Goal: Task Accomplishment & Management: Manage account settings

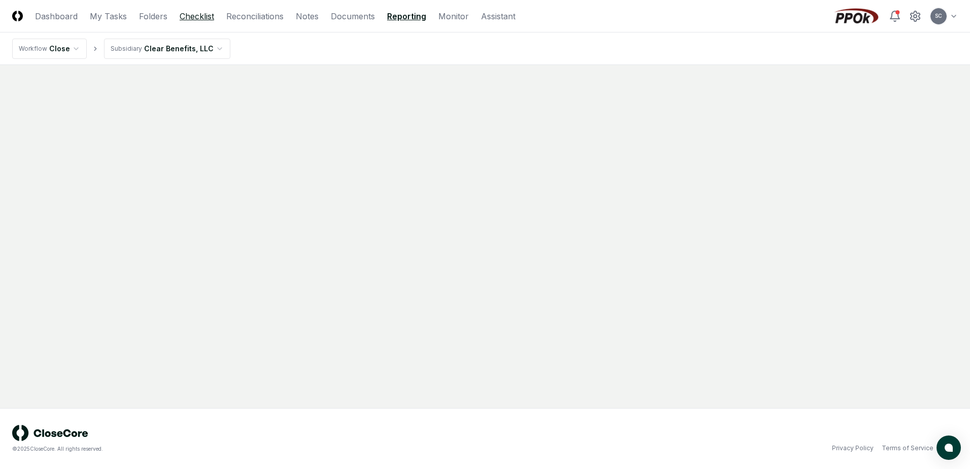
click at [202, 13] on link "Checklist" at bounding box center [197, 16] width 35 height 12
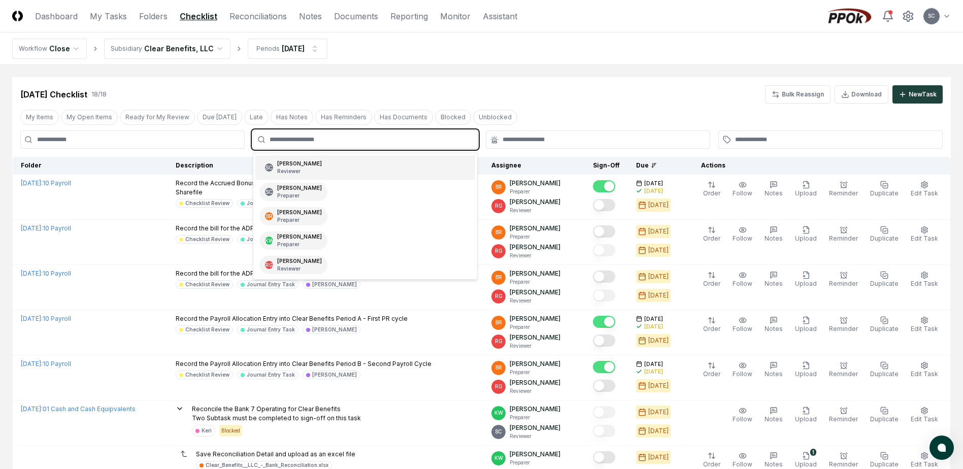
click at [291, 137] on input "text" at bounding box center [369, 139] width 201 height 9
click at [288, 238] on div "[PERSON_NAME] Preparer" at bounding box center [299, 240] width 45 height 15
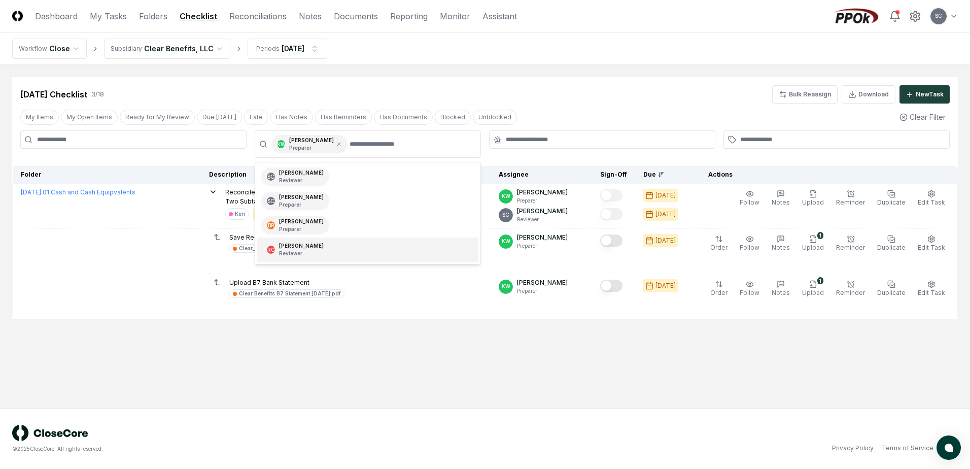
click at [180, 142] on input at bounding box center [133, 139] width 226 height 18
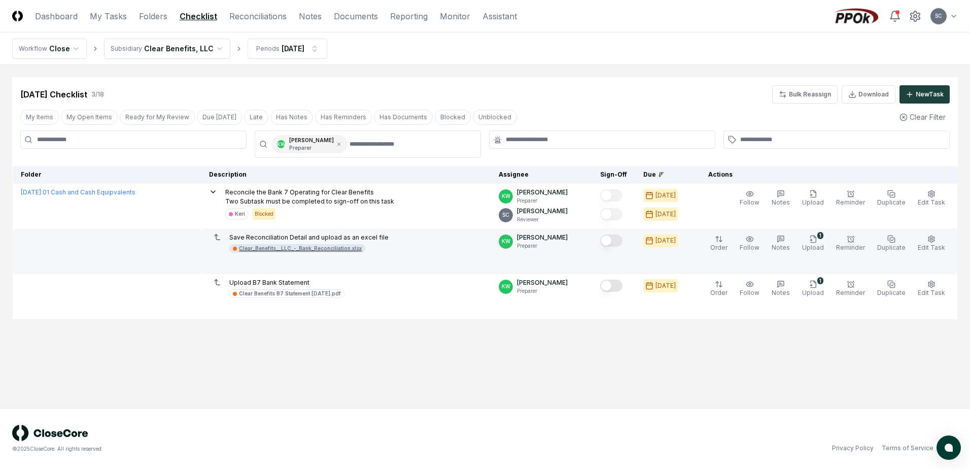
click at [304, 250] on div "Clear_Benefits__LLC_-_Bank_Reconciliation.xlsx" at bounding box center [300, 249] width 123 height 8
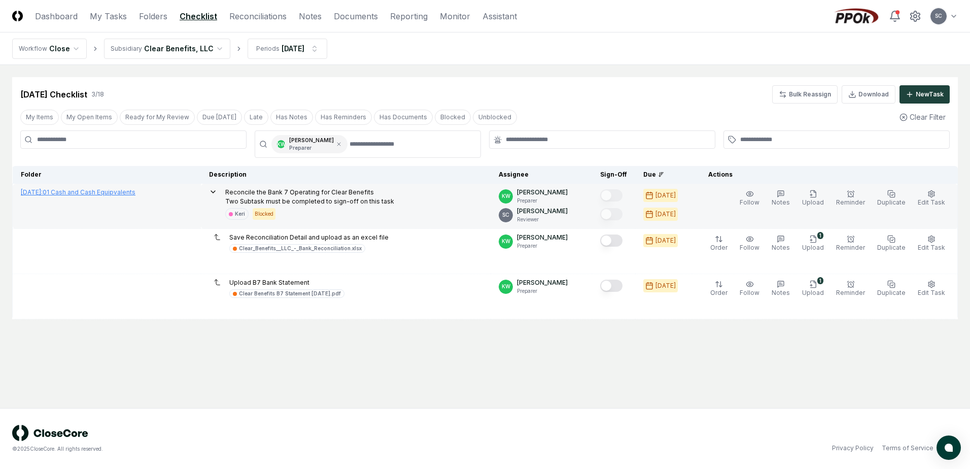
click at [78, 193] on link "[DATE] : 01 Cash and Cash Equipvalents" at bounding box center [78, 192] width 115 height 8
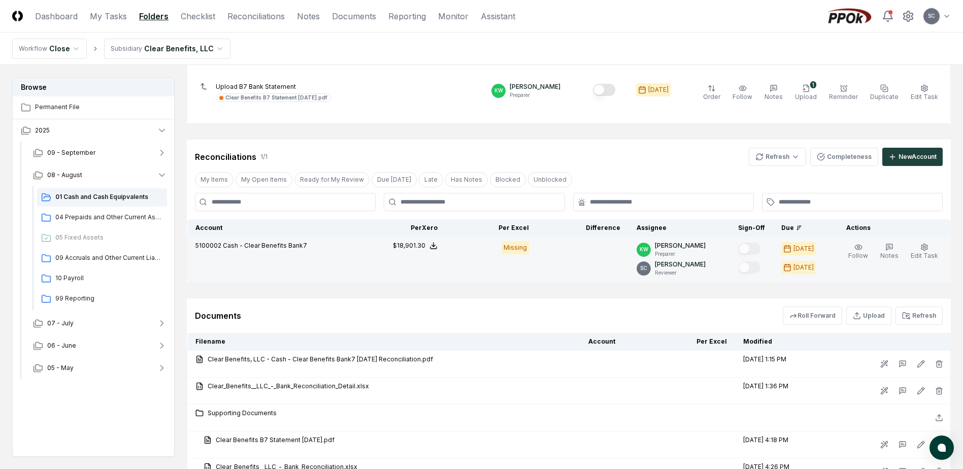
scroll to position [254, 0]
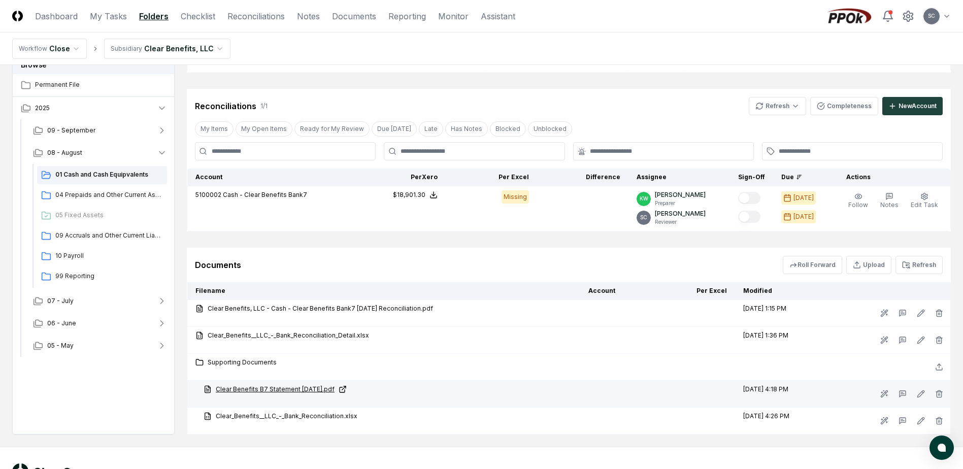
click at [276, 390] on link "Clear Benefits B7 Statement [DATE].pdf" at bounding box center [388, 389] width 368 height 9
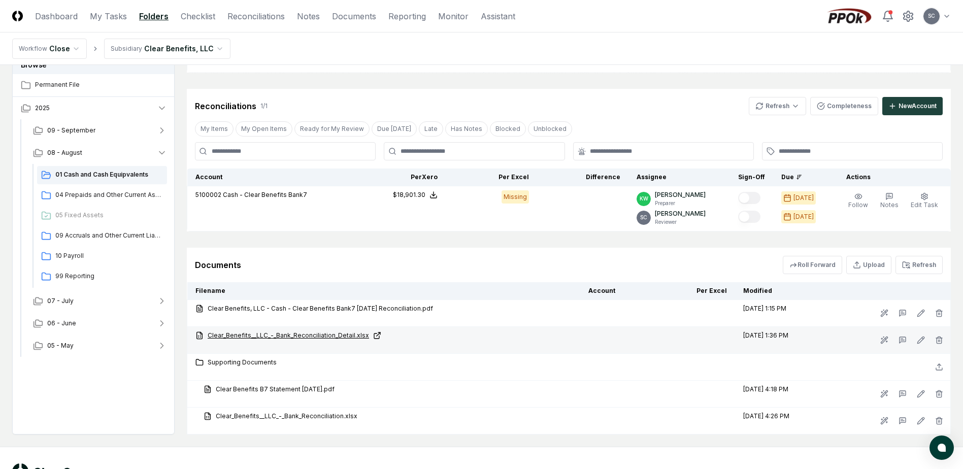
click at [278, 333] on link "Clear_Benefits__LLC_-_Bank_Reconciliation_Detail.xlsx" at bounding box center [383, 335] width 377 height 9
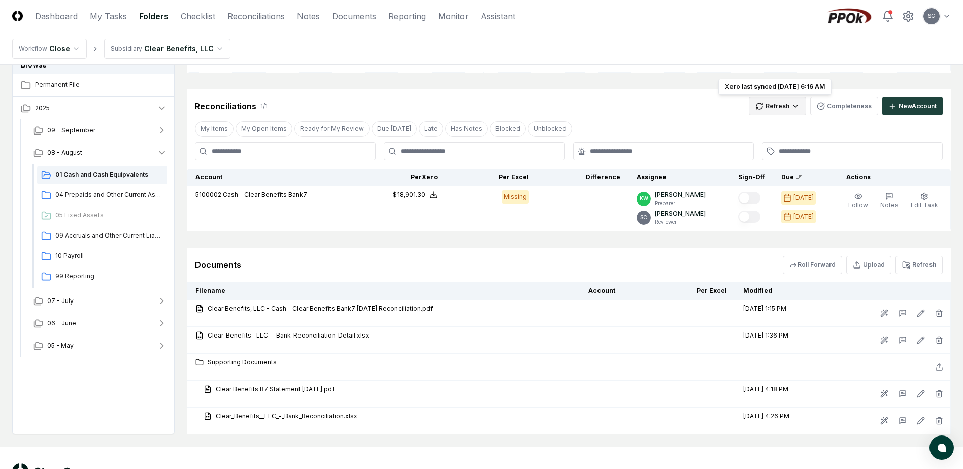
click at [774, 101] on html "CloseCore Dashboard My Tasks Folders Checklist Reconciliations Notes Documents …" at bounding box center [481, 126] width 963 height 761
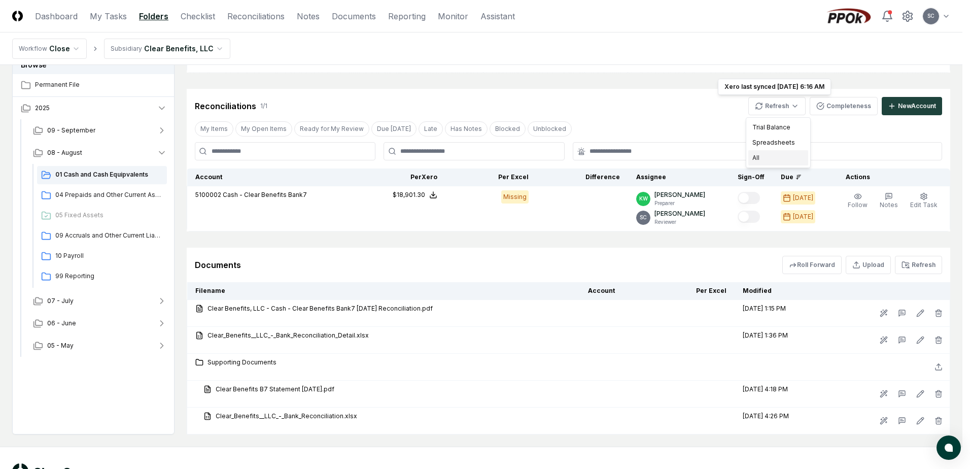
click at [764, 157] on div "All" at bounding box center [779, 157] width 60 height 15
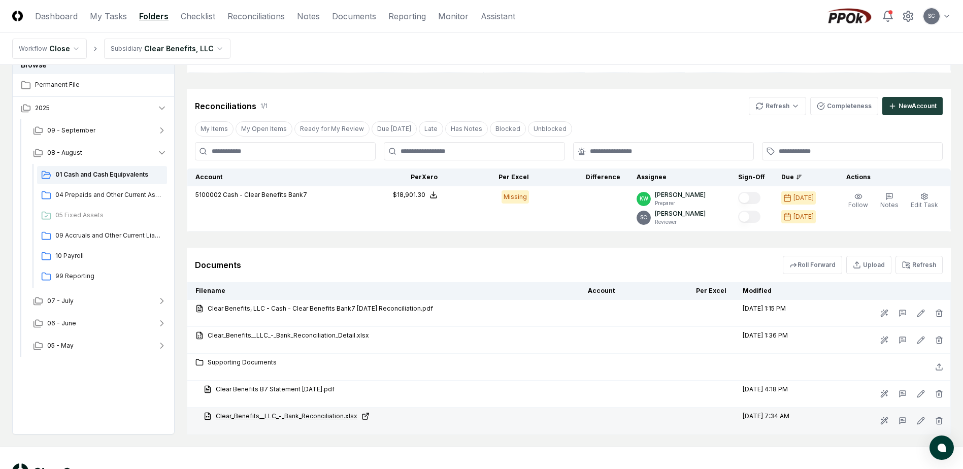
click at [268, 416] on link "Clear_Benefits__LLC_-_Bank_Reconciliation.xlsx" at bounding box center [388, 416] width 368 height 9
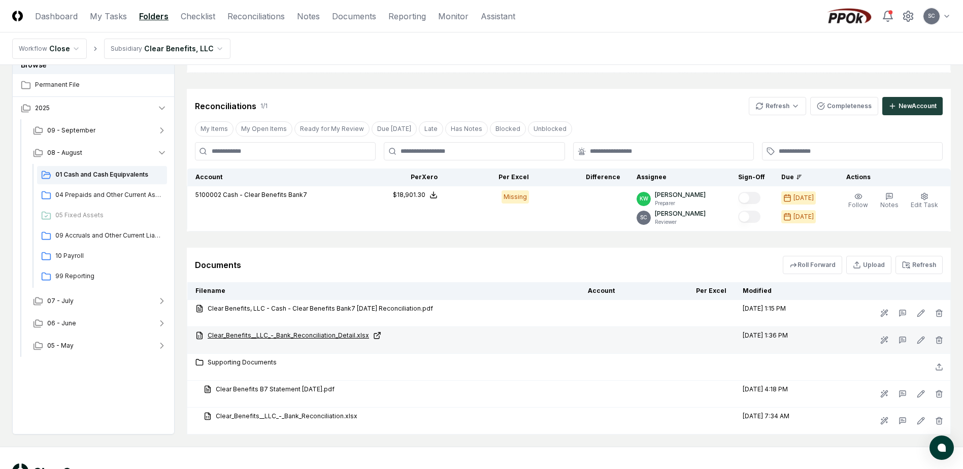
click at [280, 337] on link "Clear_Benefits__LLC_-_Bank_Reconciliation_Detail.xlsx" at bounding box center [383, 335] width 376 height 9
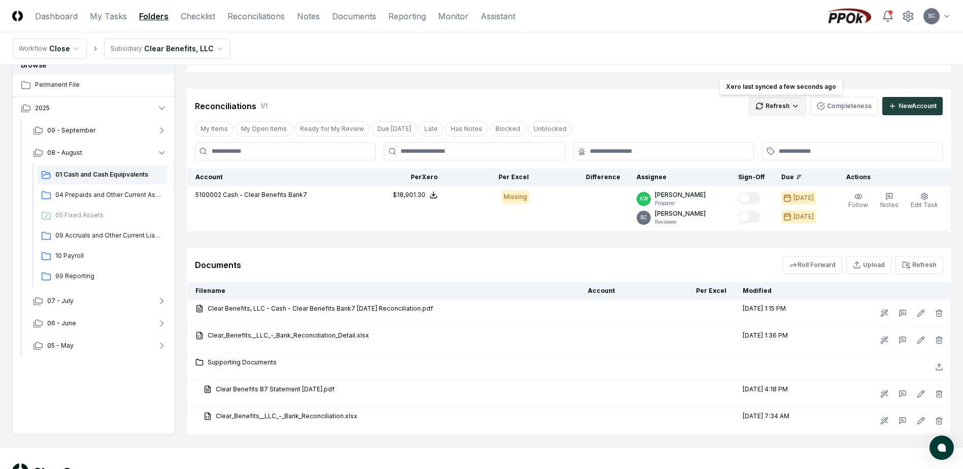
click at [784, 108] on html "CloseCore Dashboard My Tasks Folders Checklist Reconciliations Notes Documents …" at bounding box center [481, 126] width 963 height 761
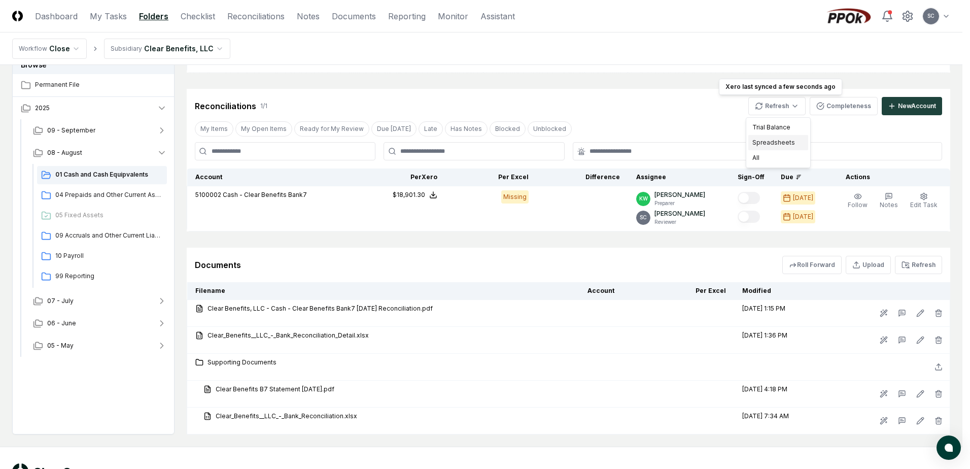
click at [769, 142] on div "Spreadsheets" at bounding box center [779, 142] width 60 height 15
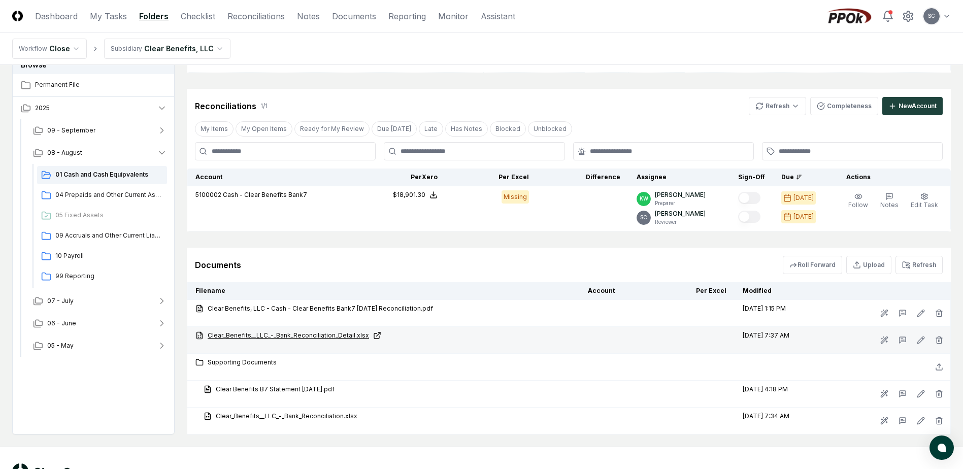
click at [276, 336] on link "Clear_Benefits__LLC_-_Bank_Reconciliation_Detail.xlsx" at bounding box center [383, 335] width 376 height 9
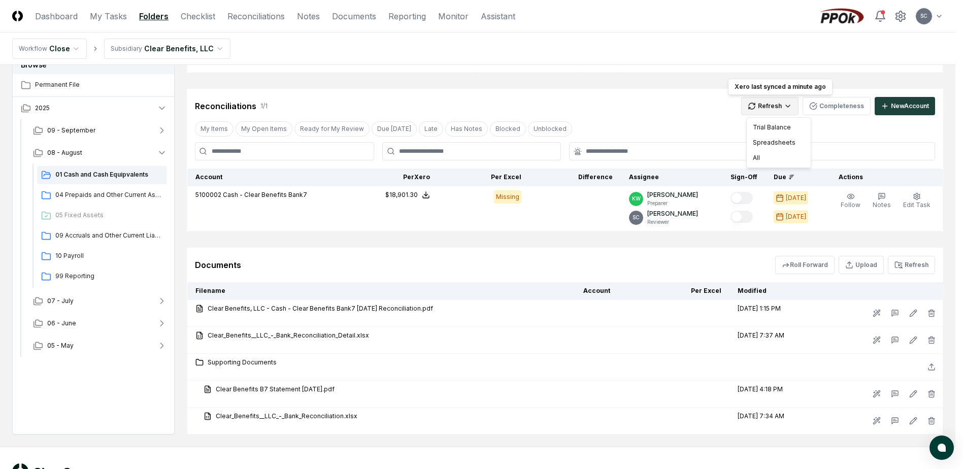
click at [781, 109] on html "CloseCore Dashboard My Tasks Folders Checklist Reconciliations Notes Documents …" at bounding box center [481, 126] width 963 height 761
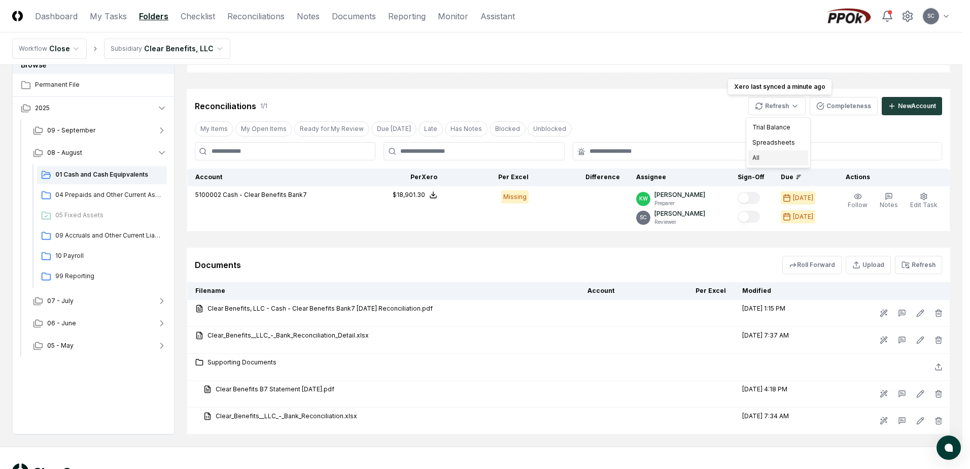
click at [758, 158] on div "All" at bounding box center [779, 157] width 60 height 15
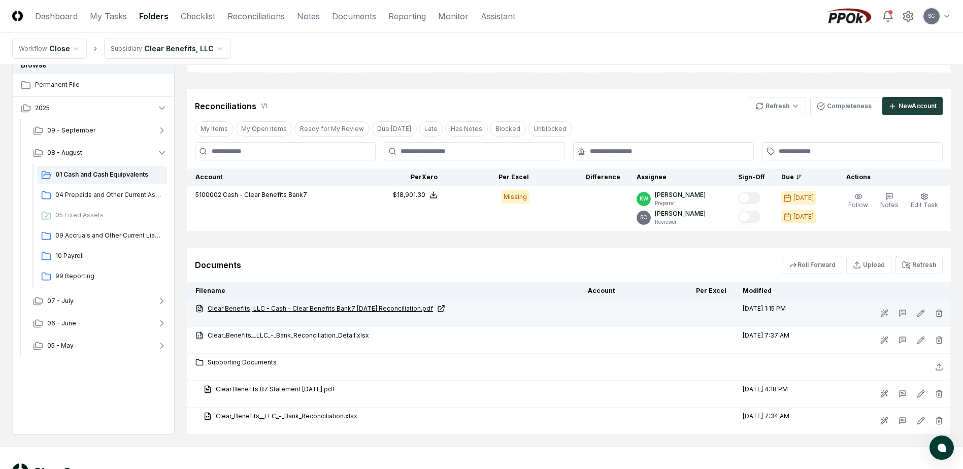
click at [274, 307] on link "Clear Benefits, LLC - Cash - Clear Benefits Bank7 [DATE] Reconciliation.pdf" at bounding box center [383, 308] width 376 height 9
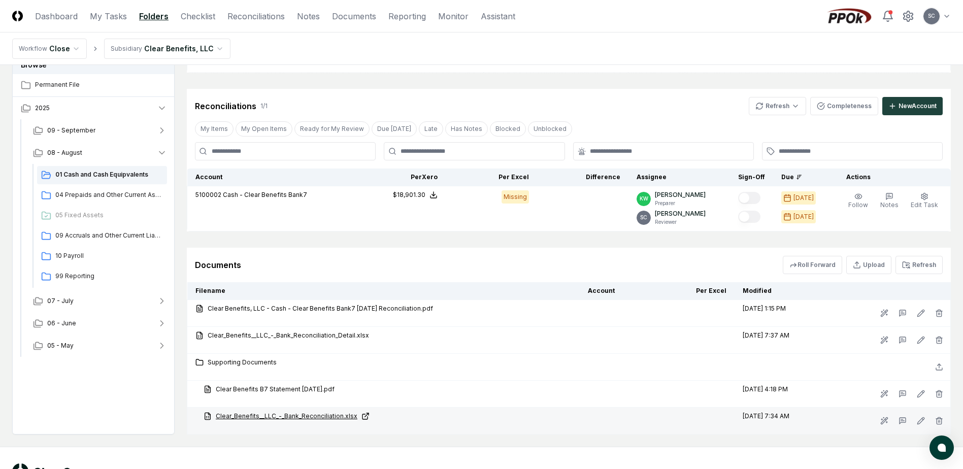
click at [268, 414] on link "Clear_Benefits__LLC_-_Bank_Reconciliation.xlsx" at bounding box center [388, 416] width 368 height 9
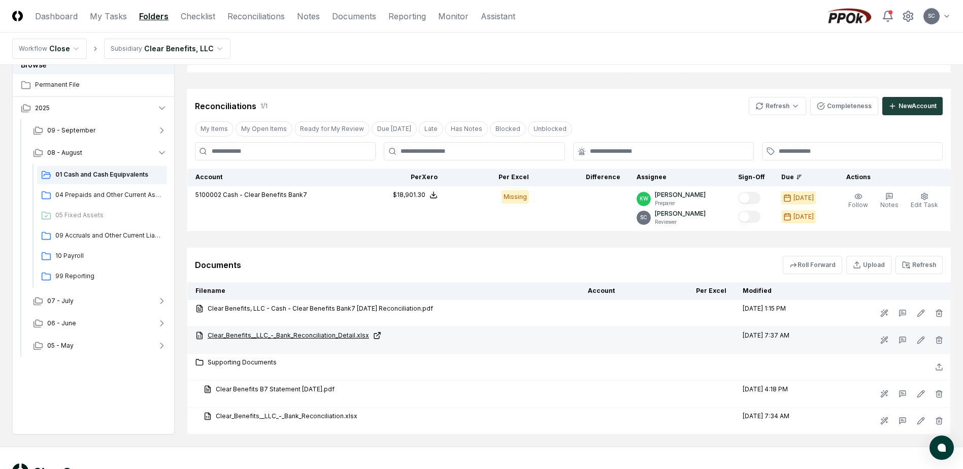
click at [302, 334] on link "Clear_Benefits__LLC_-_Bank_Reconciliation_Detail.xlsx" at bounding box center [383, 335] width 376 height 9
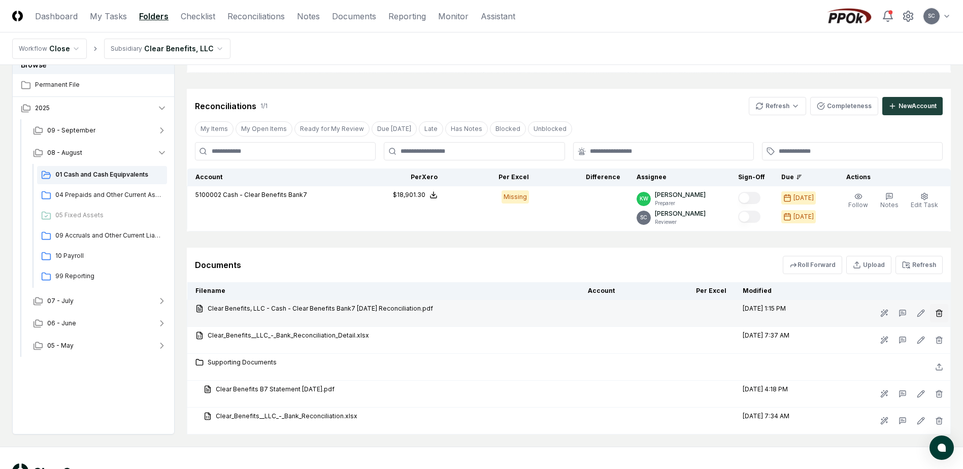
click at [934, 309] on button "button" at bounding box center [939, 313] width 18 height 18
click at [928, 359] on div "Are you sure you want to delete this document? Clear Benefits, LLC - Cash - Cle…" at bounding box center [881, 357] width 145 height 48
click at [933, 370] on button "Delete" at bounding box center [936, 370] width 37 height 20
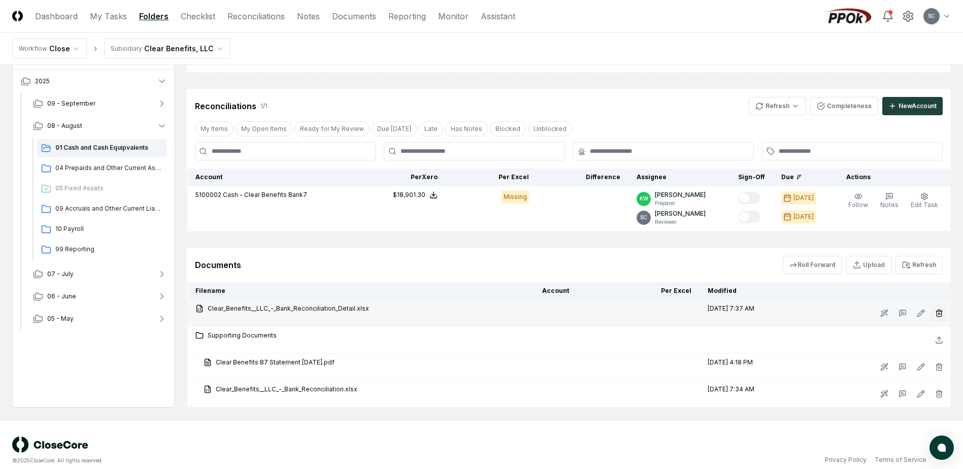
click at [939, 312] on icon "button" at bounding box center [939, 313] width 8 height 8
click at [934, 368] on button "Delete" at bounding box center [936, 370] width 37 height 20
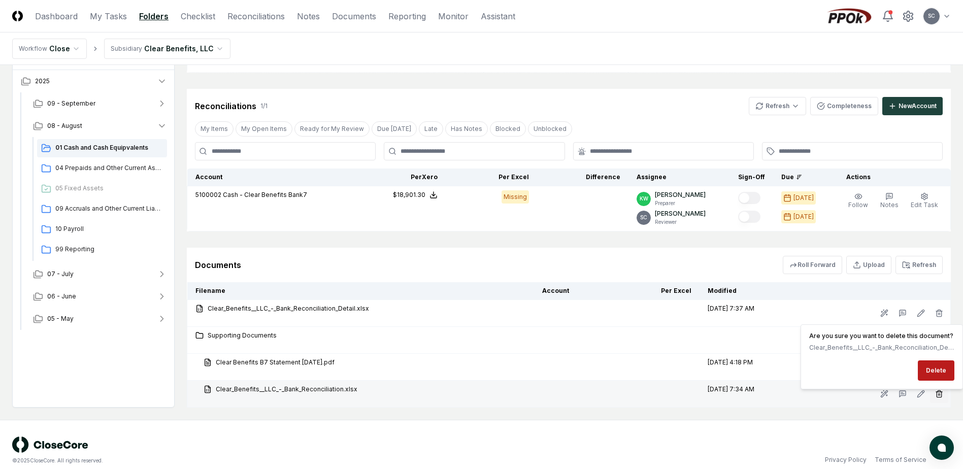
scroll to position [239, 0]
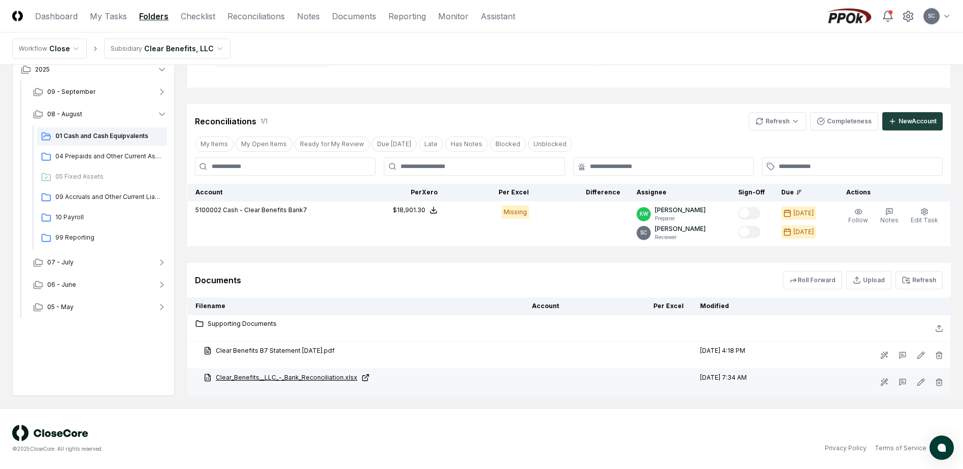
click at [287, 374] on link "Clear_Benefits__LLC_-_Bank_Reconciliation.xlsx" at bounding box center [360, 377] width 312 height 9
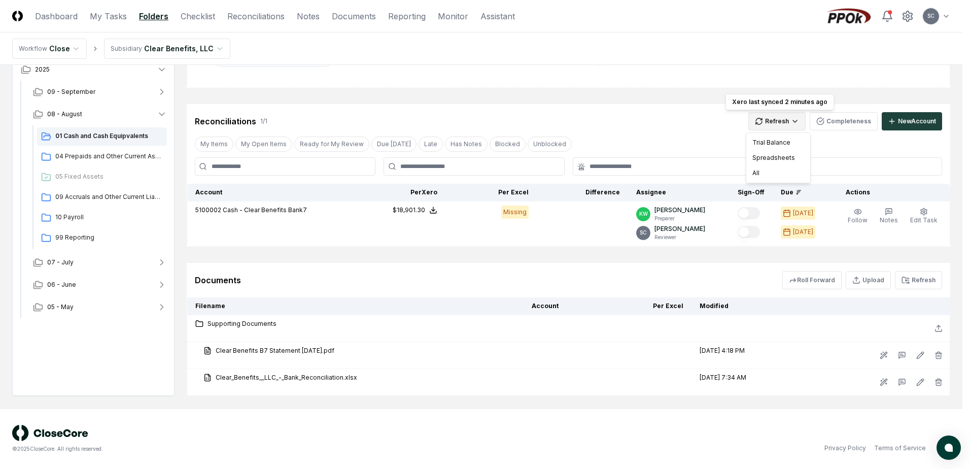
click at [772, 117] on html "CloseCore Dashboard My Tasks Folders Checklist Reconciliations Notes Documents …" at bounding box center [485, 114] width 970 height 707
click at [765, 155] on div "Spreadsheets" at bounding box center [779, 157] width 60 height 15
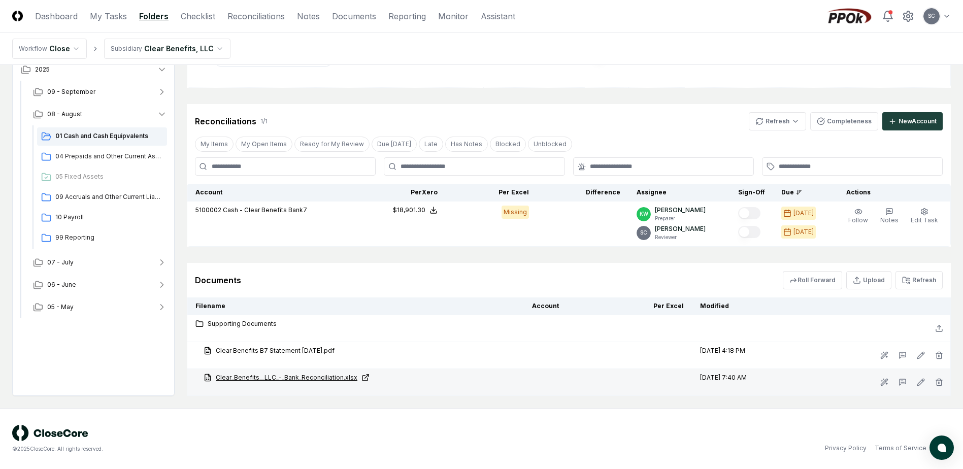
click at [255, 380] on link "Clear_Benefits__LLC_-_Bank_Reconciliation.xlsx" at bounding box center [360, 377] width 312 height 9
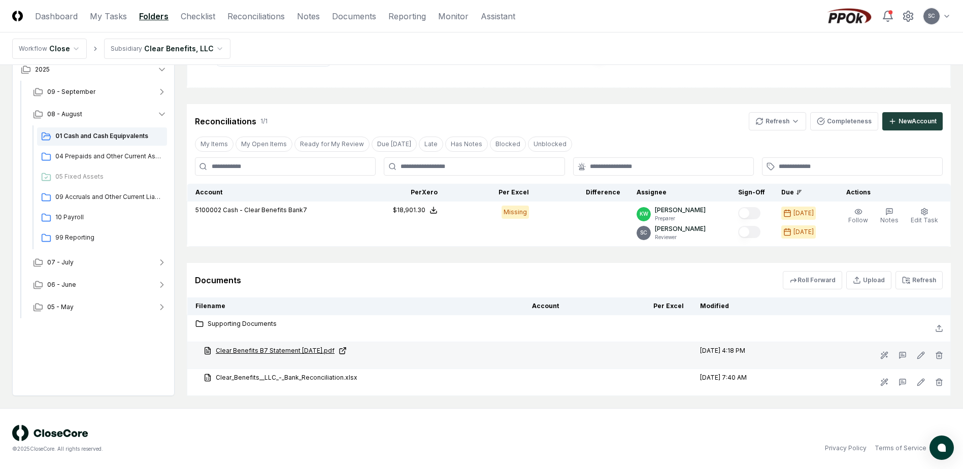
click at [268, 349] on link "Clear Benefits B7 Statement [DATE].pdf" at bounding box center [360, 350] width 312 height 9
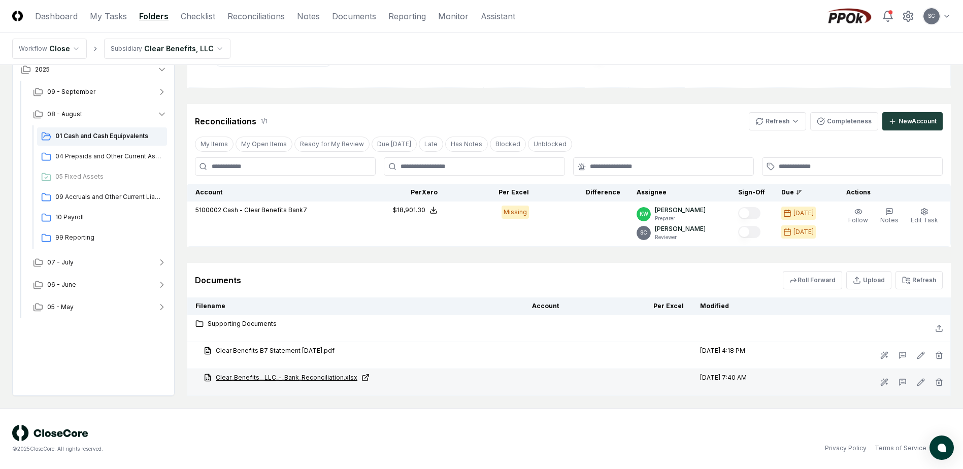
click at [300, 377] on link "Clear_Benefits__LLC_-_Bank_Reconciliation.xlsx" at bounding box center [360, 377] width 312 height 9
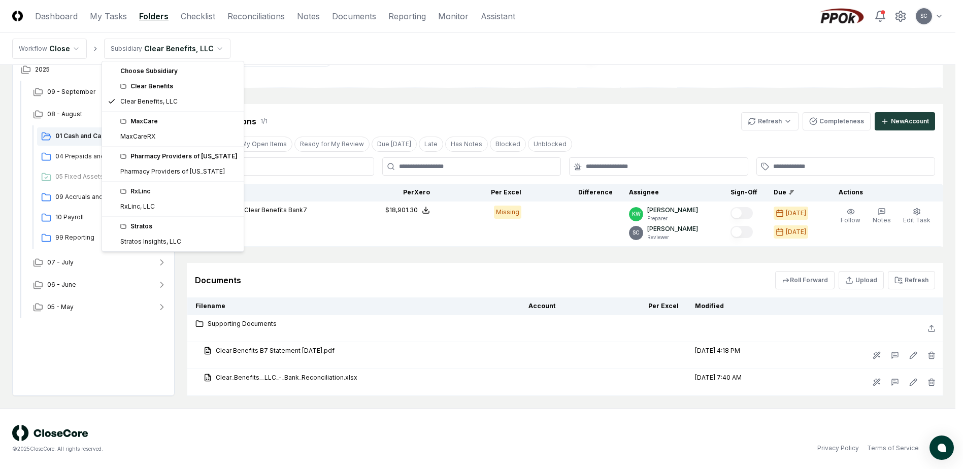
click at [167, 51] on html "CloseCore Dashboard My Tasks Folders Checklist Reconciliations Notes Documents …" at bounding box center [481, 114] width 963 height 707
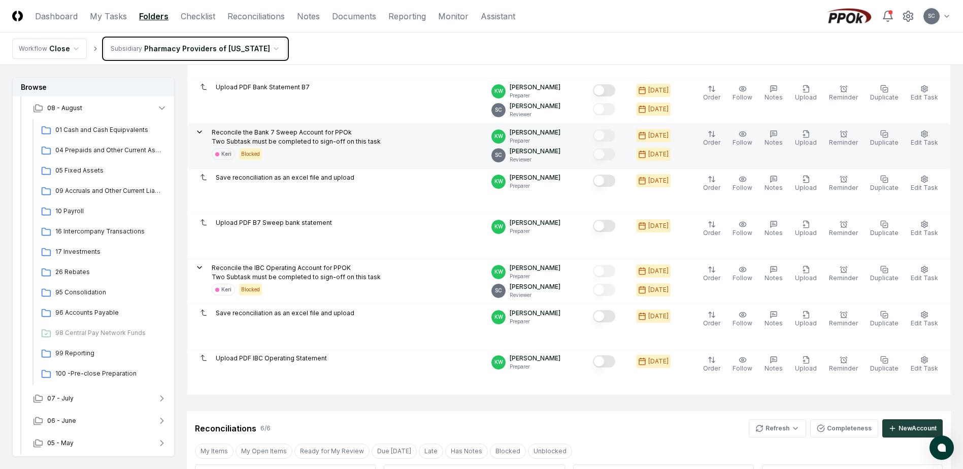
scroll to position [203, 0]
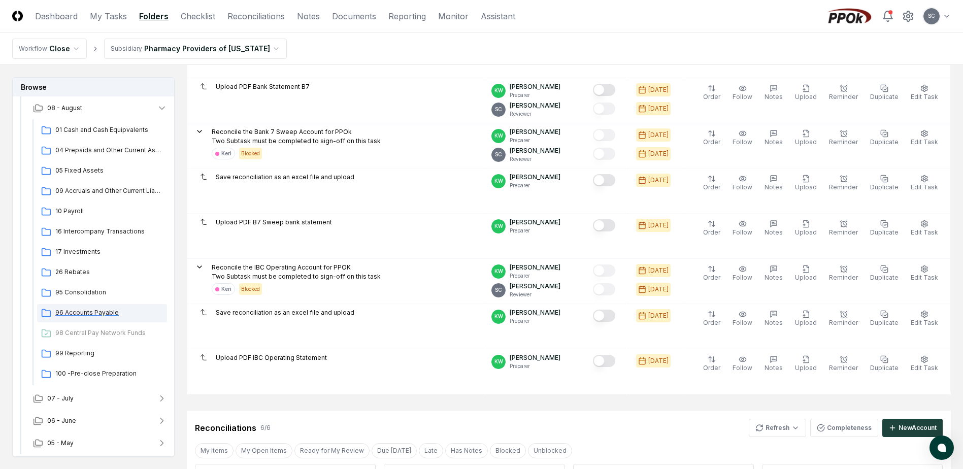
click at [91, 307] on div "96 Accounts Payable" at bounding box center [102, 313] width 130 height 18
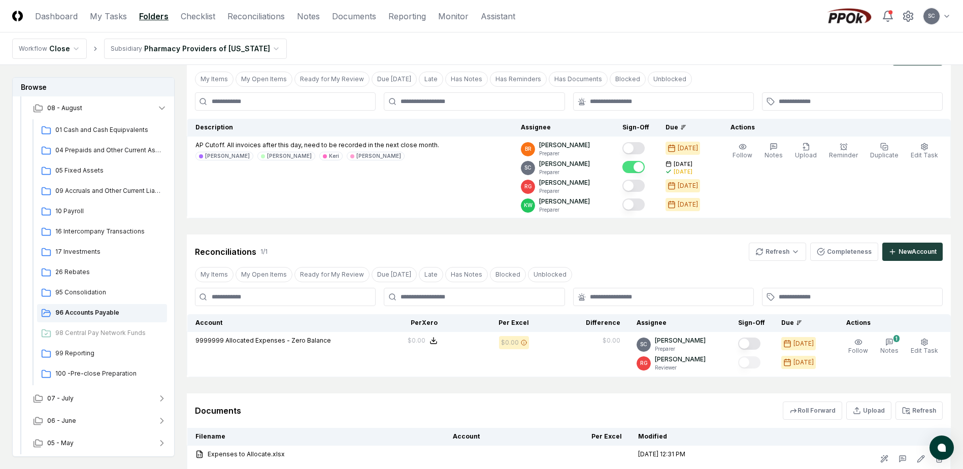
scroll to position [131, 0]
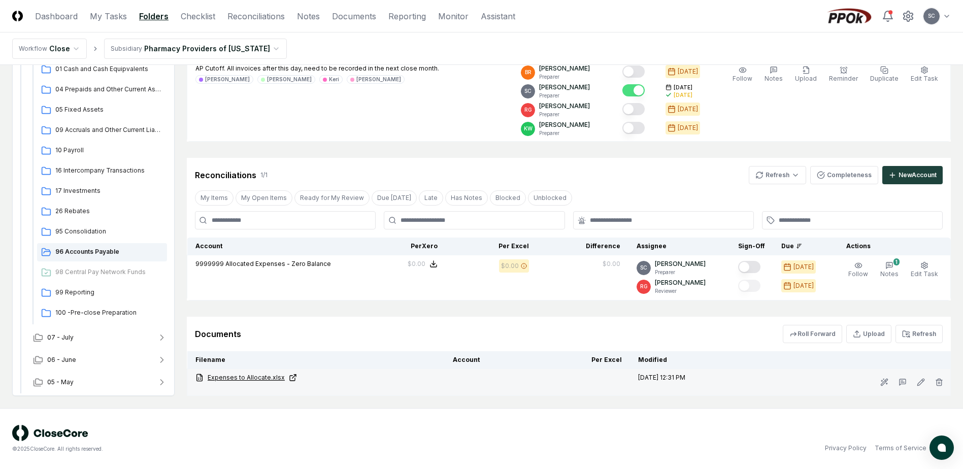
click at [248, 379] on link "Expenses to Allocate.xlsx" at bounding box center [315, 377] width 241 height 9
